Goal: Transaction & Acquisition: Book appointment/travel/reservation

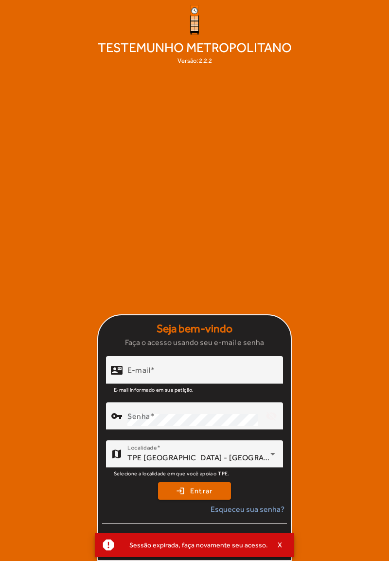
click at [191, 380] on input "E-mail" at bounding box center [201, 374] width 148 height 12
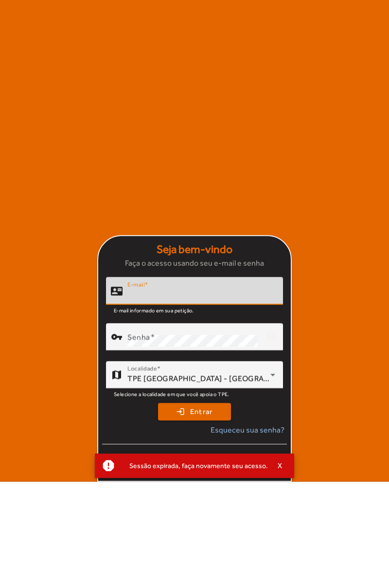
scroll to position [47, 0]
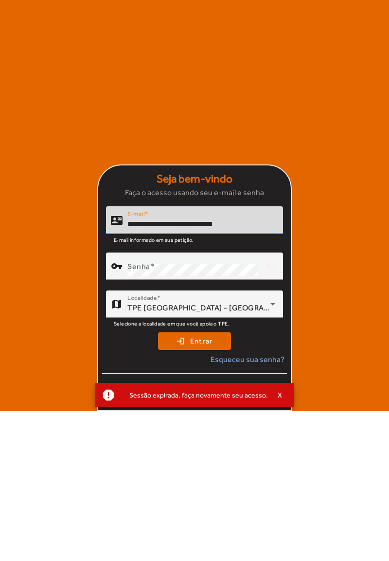
type input "**********"
click at [133, 419] on mat-label "Senha" at bounding box center [138, 416] width 23 height 9
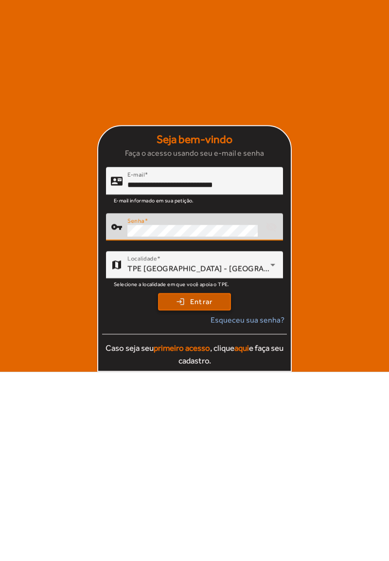
click at [217, 496] on span "submit" at bounding box center [194, 490] width 71 height 23
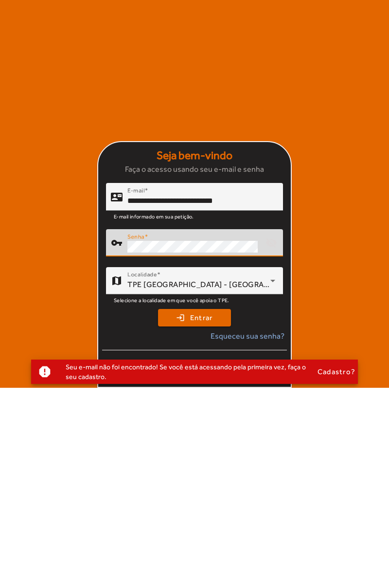
click at [219, 501] on mat-card-actions "login Entrar Esqueceu sua senha? Caso seja seu primeiro acesso , clique aqui e …" at bounding box center [194, 519] width 193 height 82
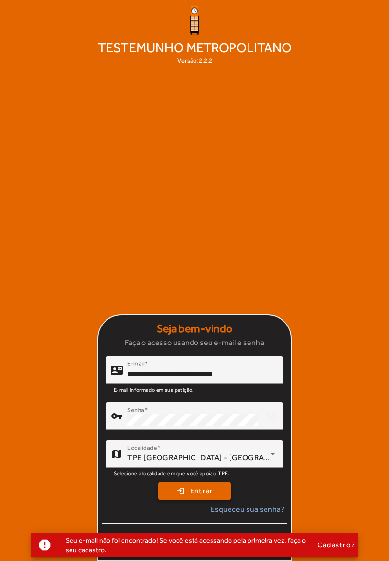
click at [195, 494] on span "Entrar" at bounding box center [201, 491] width 23 height 11
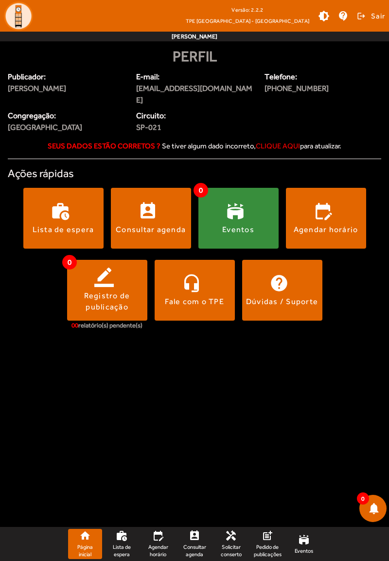
click at [140, 218] on span at bounding box center [151, 217] width 80 height 23
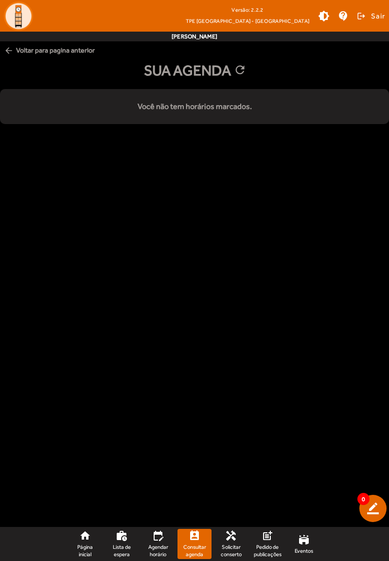
click at [11, 49] on mat-icon "arrow_back" at bounding box center [9, 51] width 10 height 10
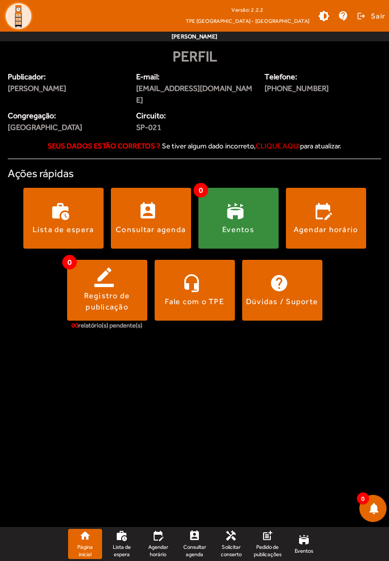
click at [327, 216] on span at bounding box center [326, 217] width 80 height 23
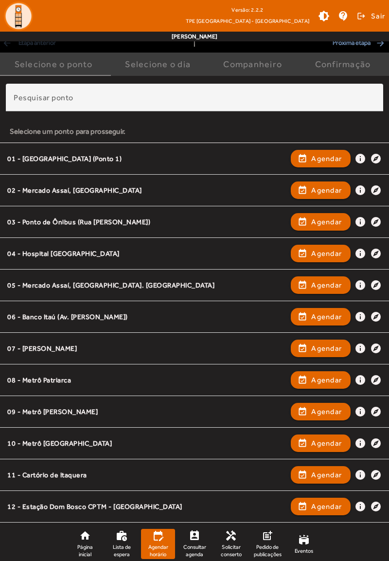
scroll to position [54, 0]
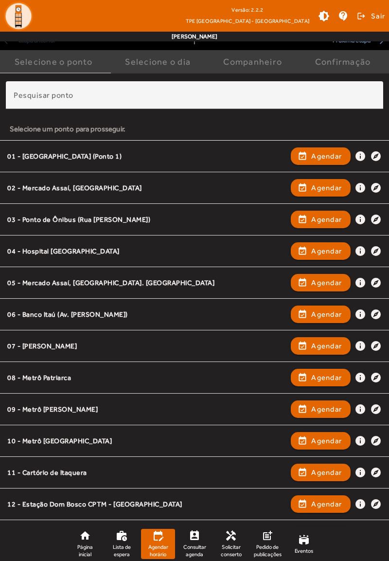
click at [45, 342] on div "07 - [PERSON_NAME]" at bounding box center [146, 346] width 279 height 9
click at [323, 337] on span "button" at bounding box center [321, 345] width 58 height 23
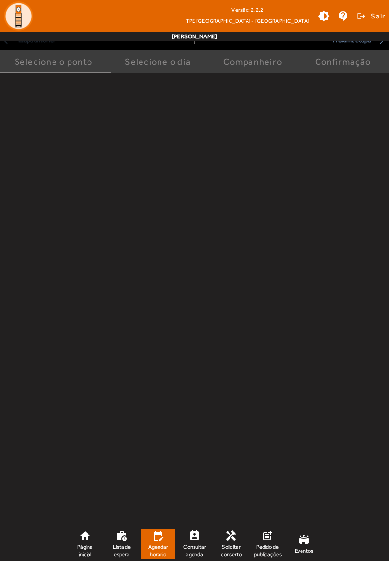
scroll to position [0, 0]
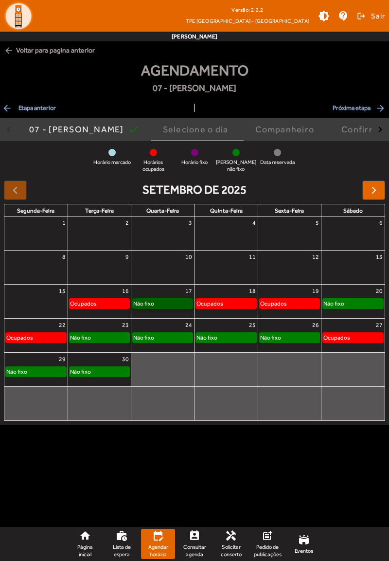
click at [163, 305] on link "Não fixo" at bounding box center [162, 303] width 61 height 11
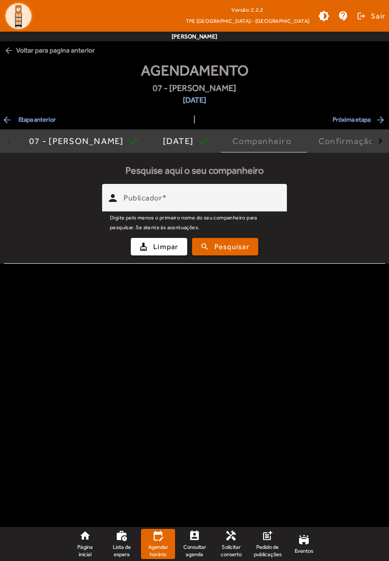
click at [133, 194] on mat-label "Publicador" at bounding box center [143, 197] width 38 height 9
click at [133, 196] on input "Publicador" at bounding box center [202, 202] width 156 height 12
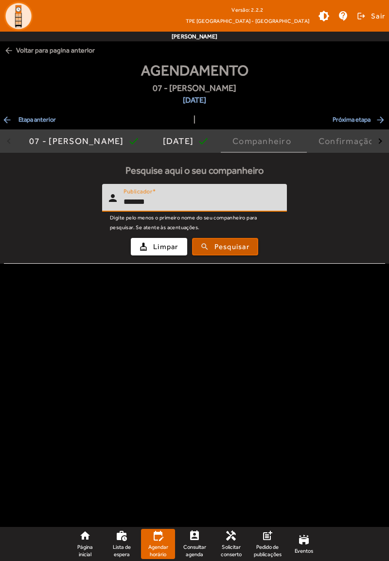
type input "*******"
click at [215, 251] on span "Pesquisar" at bounding box center [232, 246] width 35 height 11
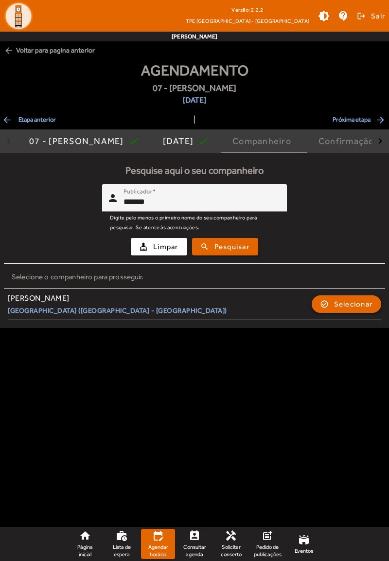
click at [339, 296] on span "button" at bounding box center [347, 303] width 68 height 23
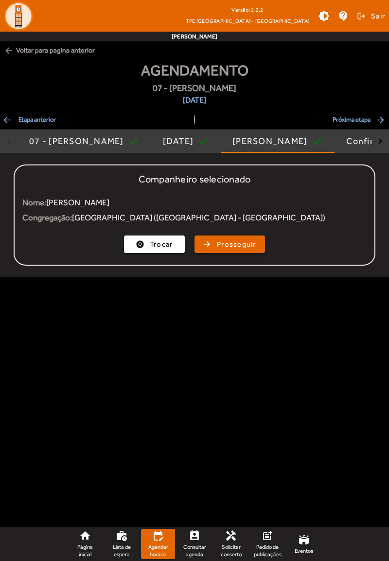
click at [222, 248] on span "Prosseguir" at bounding box center [236, 244] width 39 height 11
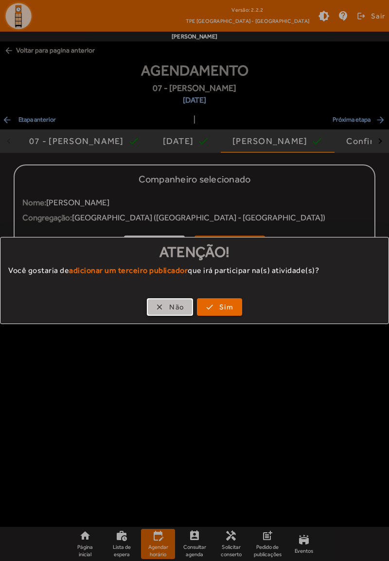
click at [166, 302] on span "button" at bounding box center [170, 306] width 44 height 23
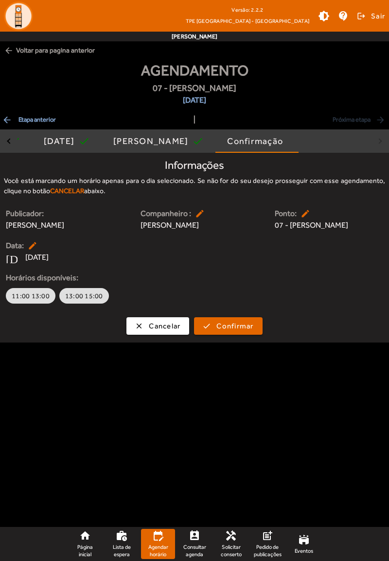
click at [80, 301] on span "13:00 15:00" at bounding box center [84, 296] width 38 height 10
click at [228, 332] on span "Confirmar" at bounding box center [235, 326] width 37 height 11
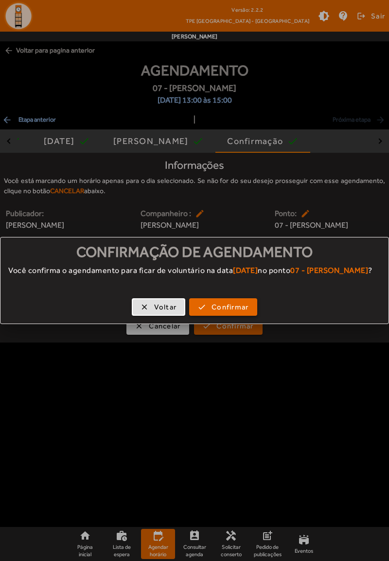
click at [234, 313] on span "Confirmar" at bounding box center [230, 307] width 37 height 11
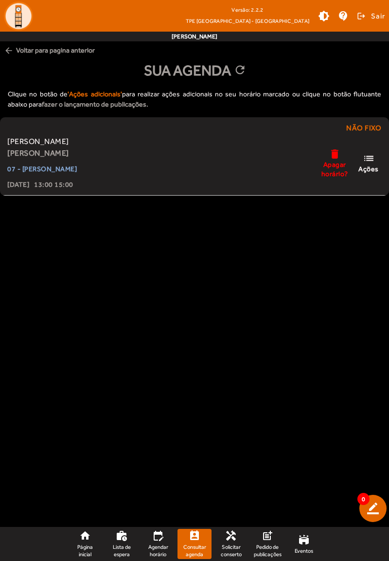
click at [9, 84] on div "Clique no botão de 'Ações adicionais' para realizar ações adicionais no seu hor…" at bounding box center [194, 99] width 389 height 36
